Goal: Learn about a topic

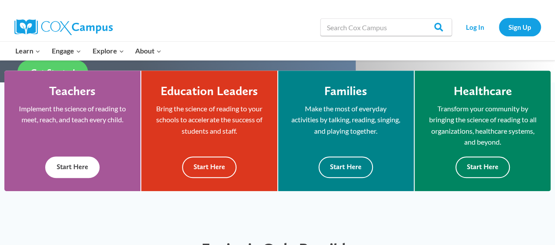
scroll to position [242, 0]
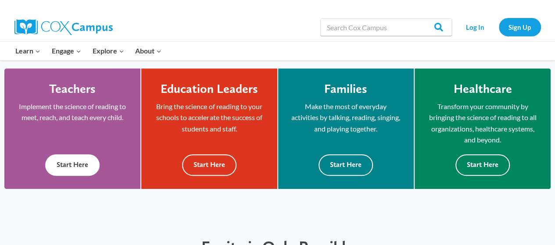
click at [80, 160] on button "Start Here" at bounding box center [72, 166] width 54 height 22
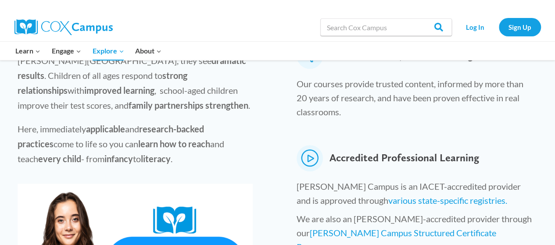
scroll to position [349, 0]
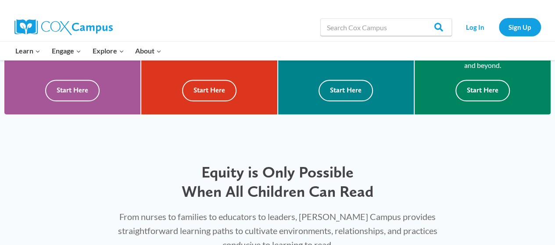
scroll to position [329, 0]
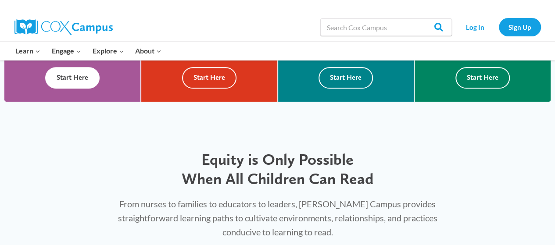
click at [76, 79] on button "Start Here" at bounding box center [72, 78] width 54 height 22
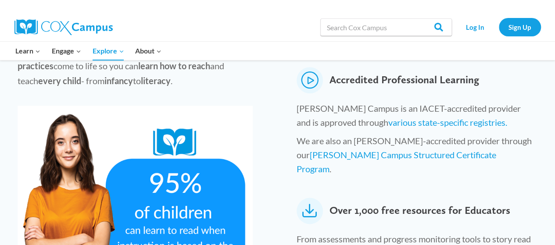
scroll to position [427, 0]
click at [306, 198] on icon at bounding box center [310, 211] width 26 height 26
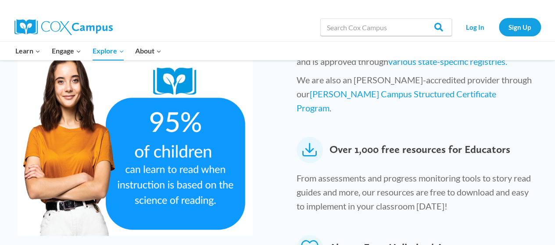
scroll to position [488, 0]
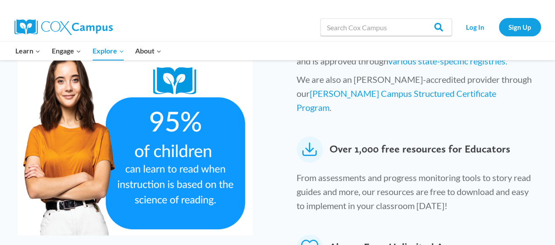
click at [308, 137] on icon at bounding box center [310, 150] width 26 height 26
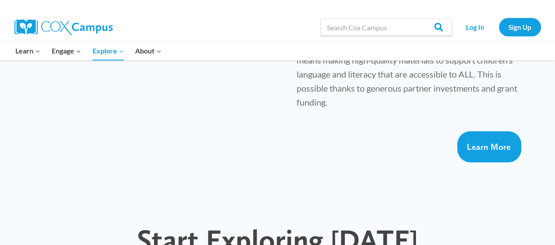
scroll to position [710, 0]
